Goal: Transaction & Acquisition: Purchase product/service

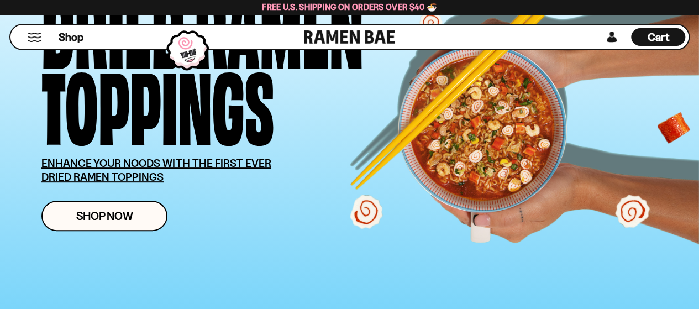
scroll to position [126, 0]
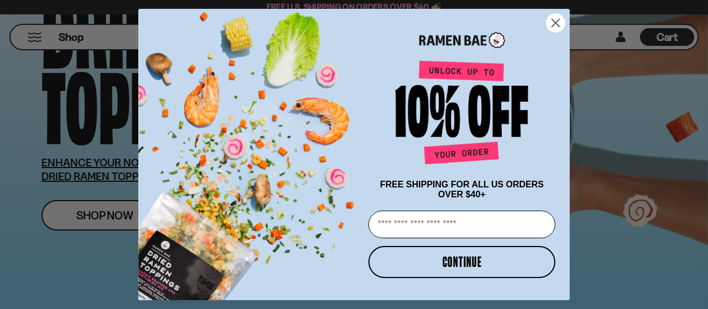
click at [556, 14] on circle "Close dialog" at bounding box center [555, 23] width 18 height 18
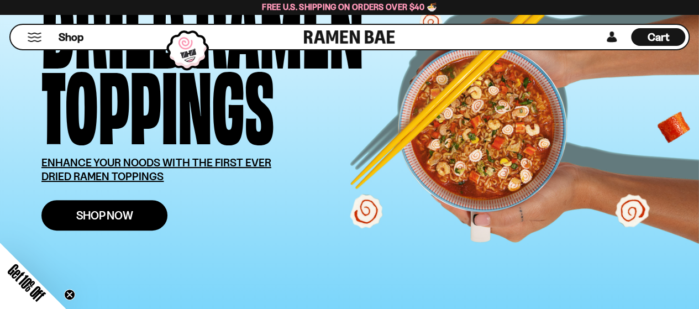
click at [97, 217] on span "Shop Now" at bounding box center [104, 216] width 57 height 12
